Goal: Task Accomplishment & Management: Use online tool/utility

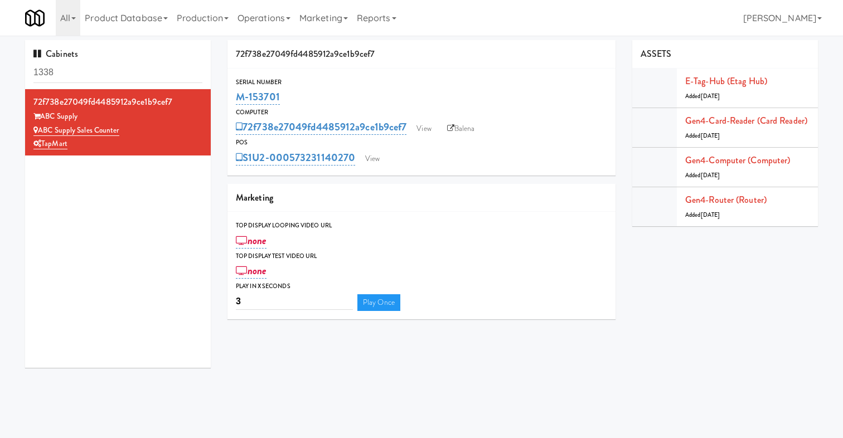
click at [0, 67] on html "Okay Okay Select date: previous 2025-Oct next Su Mo Tu We Th Fr Sa 28 29 30 1 2…" at bounding box center [421, 219] width 843 height 438
drag, startPoint x: 112, startPoint y: 74, endPoint x: -18, endPoint y: 58, distance: 130.9
click at [0, 58] on html "Okay Okay Select date: previous 2025-Oct next Su Mo Tu We Th Fr Sa 28 29 30 1 2…" at bounding box center [421, 219] width 843 height 438
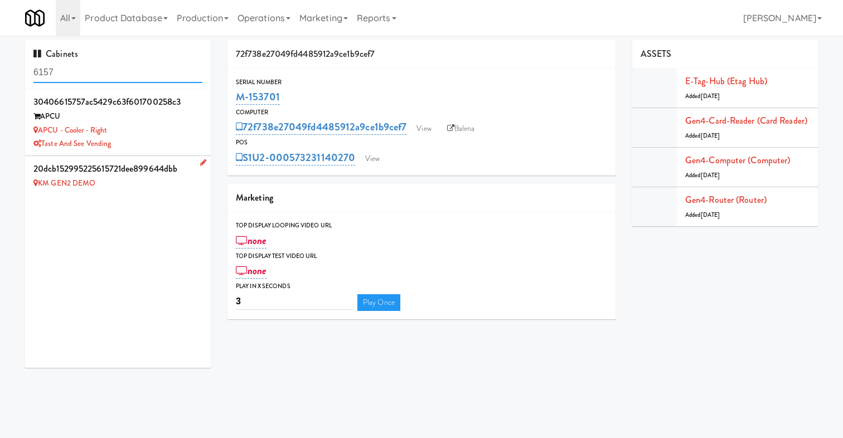
type input "6157"
click at [142, 176] on div "20dcb152995225615721dee899644dbb" at bounding box center [117, 169] width 169 height 17
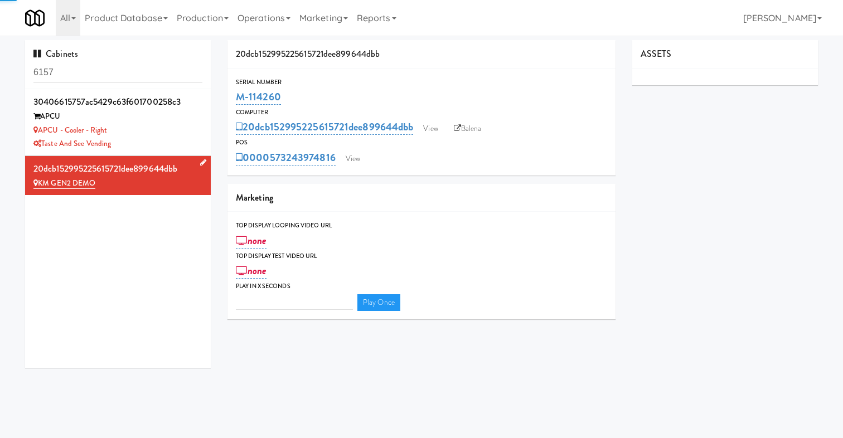
type input "3"
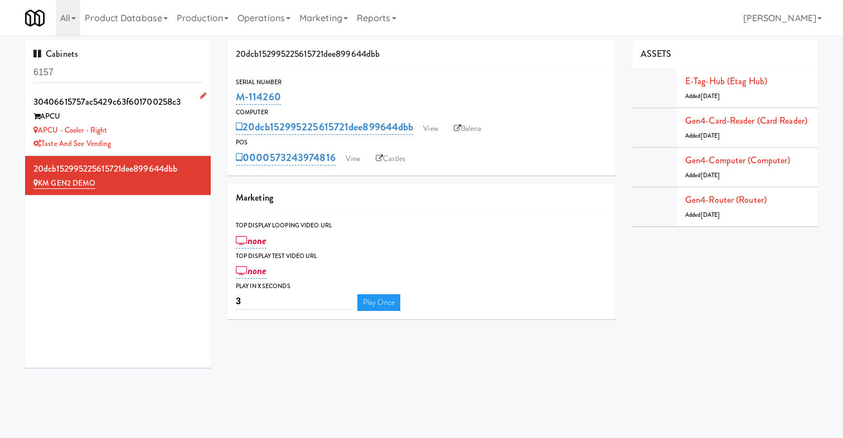
click at [173, 130] on div "APCU - Cooler - Right" at bounding box center [117, 131] width 169 height 14
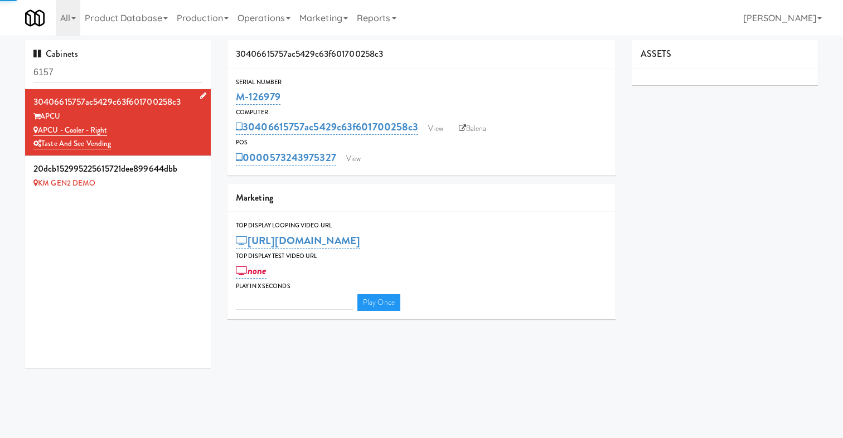
type input "3"
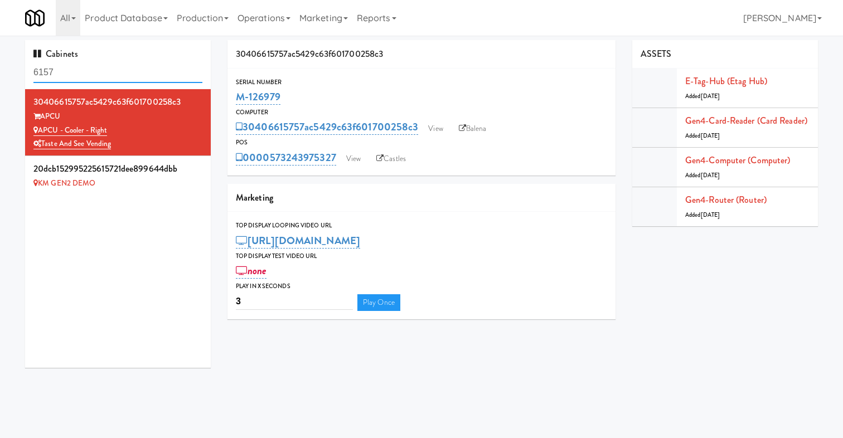
click at [95, 67] on input "6157" at bounding box center [117, 72] width 169 height 21
click at [257, 18] on link "Operations" at bounding box center [264, 18] width 62 height 36
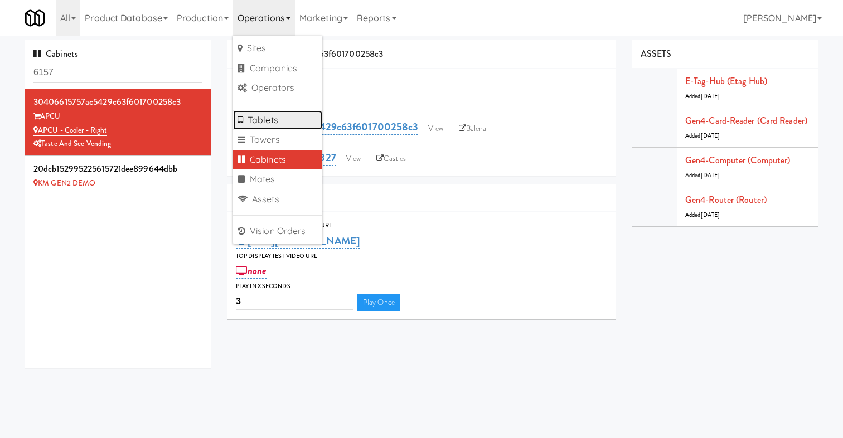
click at [299, 126] on link "Tablets" at bounding box center [277, 120] width 89 height 20
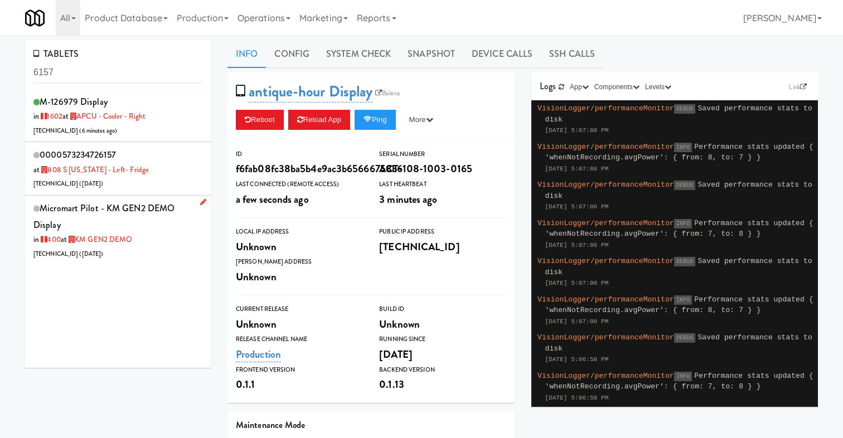
type input "6157"
click at [181, 250] on div "Micromart Pilot - KM GEN2 DEMO Display in 400 at KM GEN2 DEMO [TECHNICAL_ID] ( …" at bounding box center [117, 230] width 169 height 60
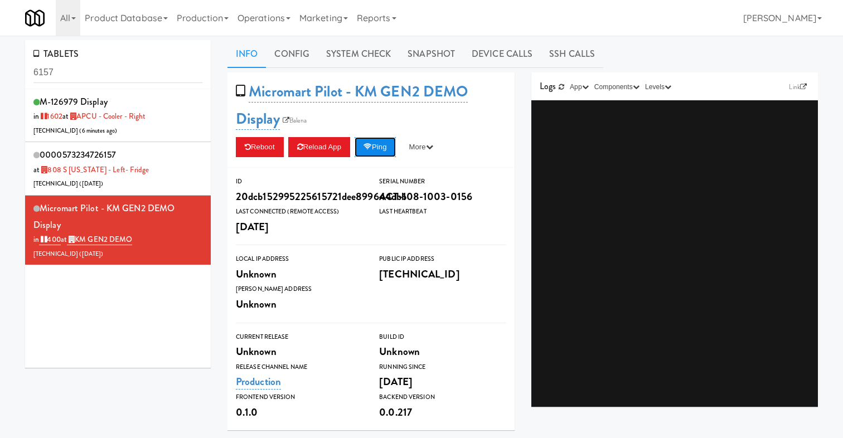
click at [392, 148] on button "Ping" at bounding box center [375, 147] width 41 height 20
click at [167, 164] on div "0000573234726157 at 808 S [US_STATE] - Left- Fridge [TECHNICAL_ID] ( [DATE] )" at bounding box center [117, 169] width 169 height 44
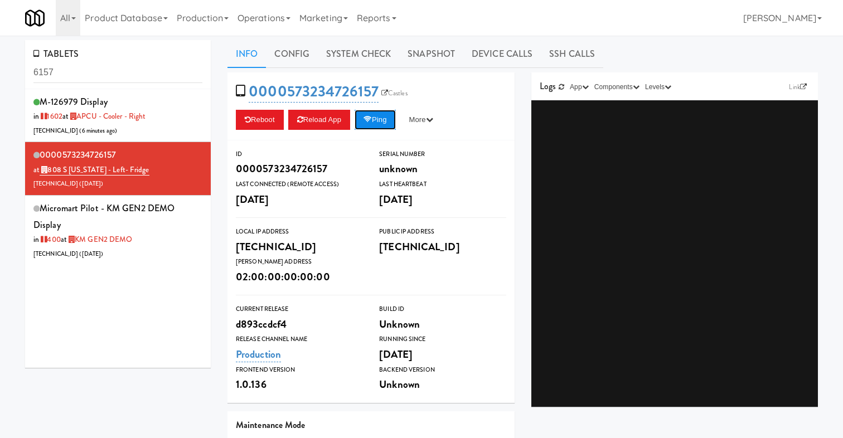
click at [382, 125] on button "Ping" at bounding box center [375, 120] width 41 height 20
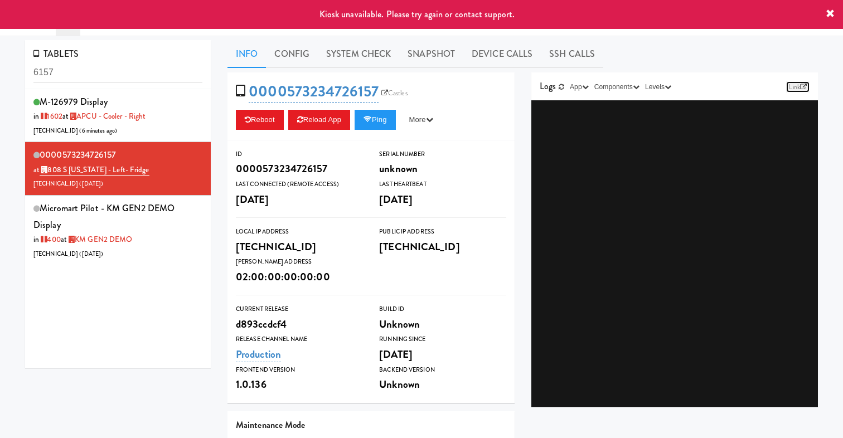
click at [801, 84] on icon at bounding box center [803, 87] width 7 height 7
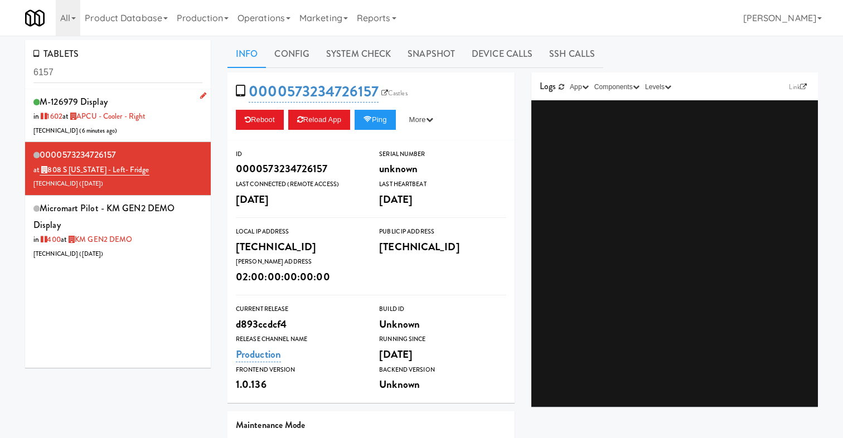
click at [178, 130] on div "M-126979 Display in [DATE] at APCU - Cooler - Right [TECHNICAL_ID] ( 6 minutes …" at bounding box center [117, 116] width 169 height 44
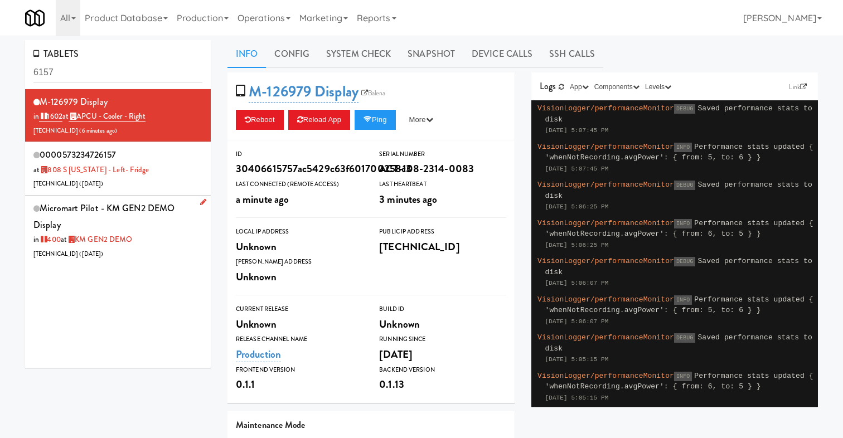
click at [158, 236] on div "Micromart Pilot - KM GEN2 DEMO Display in 400 at KM GEN2 DEMO [TECHNICAL_ID] ( …" at bounding box center [117, 230] width 169 height 60
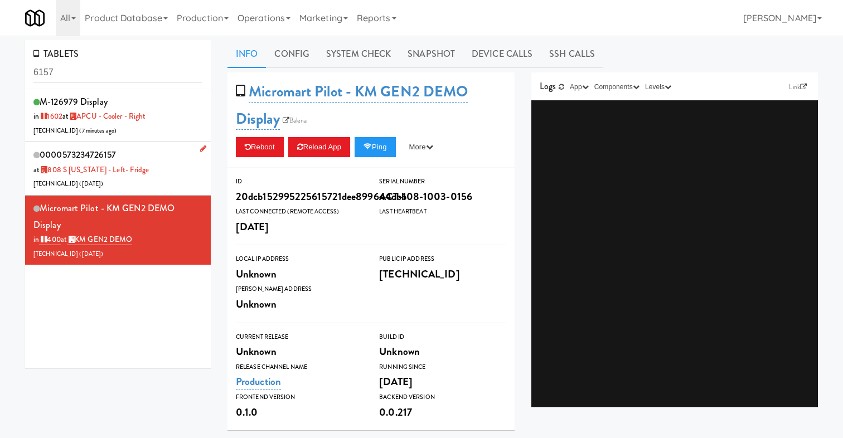
click at [167, 178] on div "0000573234726157 at 808 S [US_STATE] - Left- Fridge [TECHNICAL_ID] ( [DATE] )" at bounding box center [117, 169] width 169 height 44
